Goal: Task Accomplishment & Management: Use online tool/utility

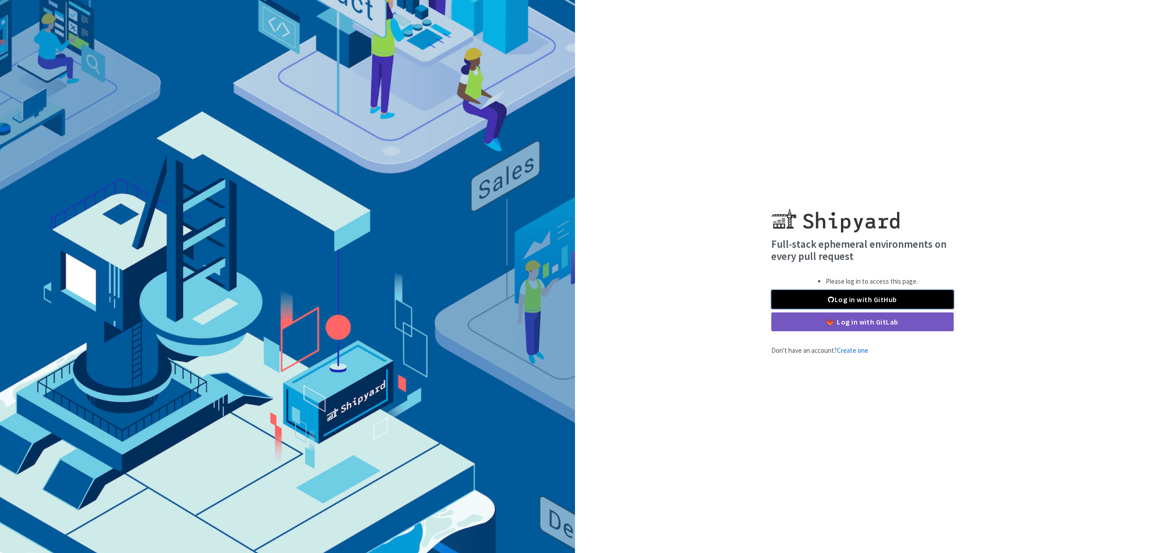
click at [852, 301] on link "Log in with GitHub" at bounding box center [862, 299] width 182 height 19
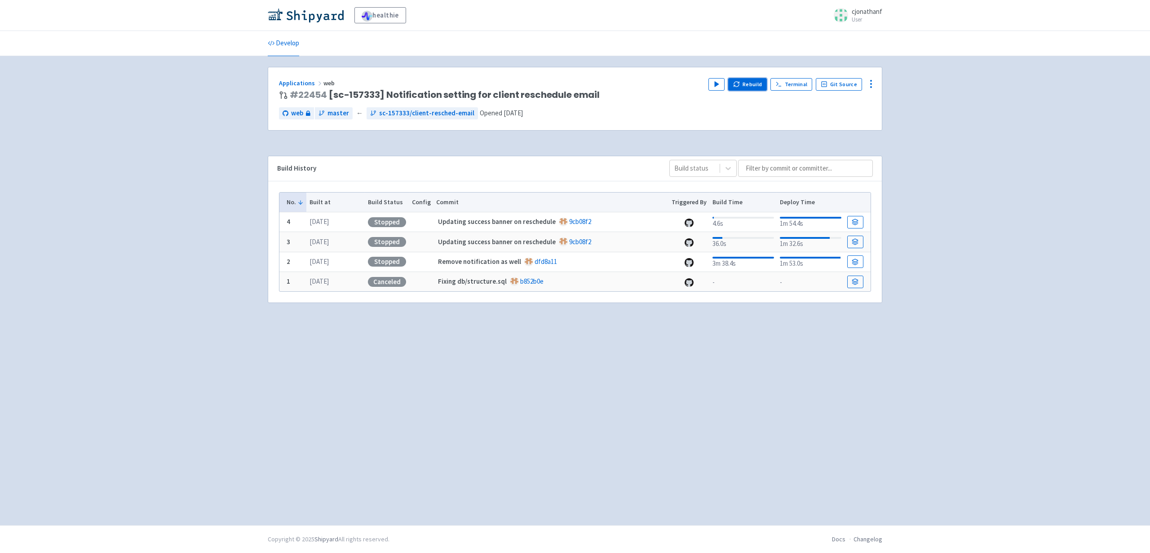
click at [747, 84] on button "Rebuild" at bounding box center [747, 84] width 39 height 13
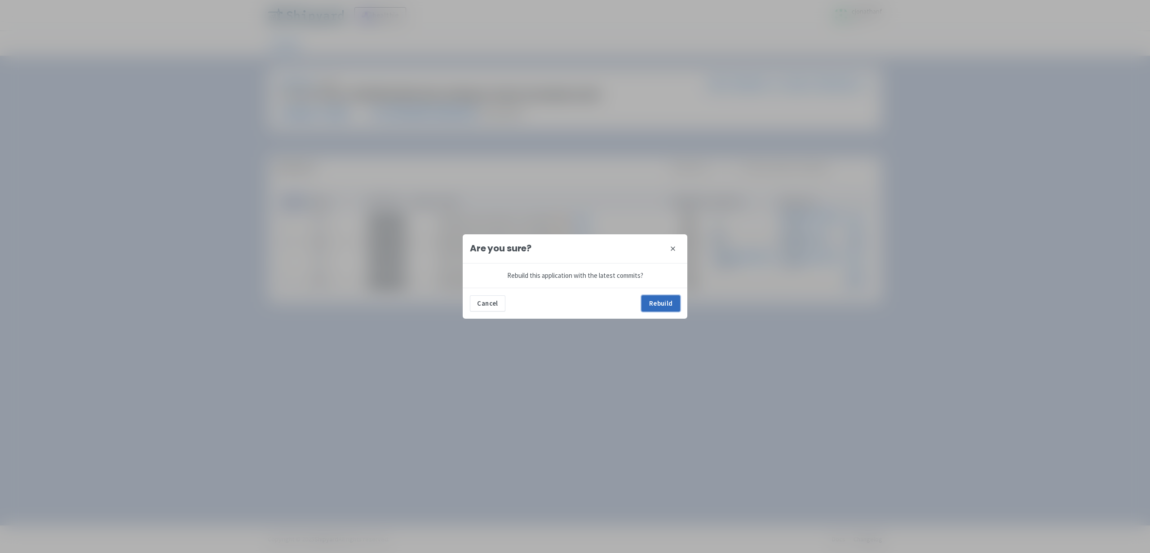
click at [653, 306] on button "Rebuild" at bounding box center [660, 304] width 39 height 16
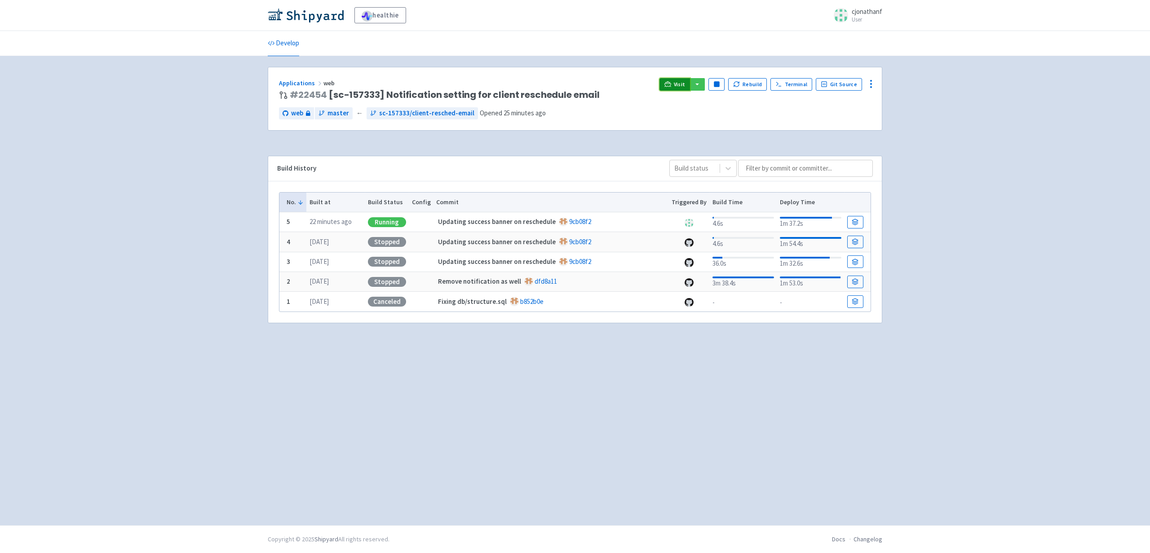
click at [676, 85] on link "Visit" at bounding box center [674, 84] width 31 height 13
click at [675, 85] on link "Visit" at bounding box center [674, 84] width 31 height 13
